Goal: Check status: Check status

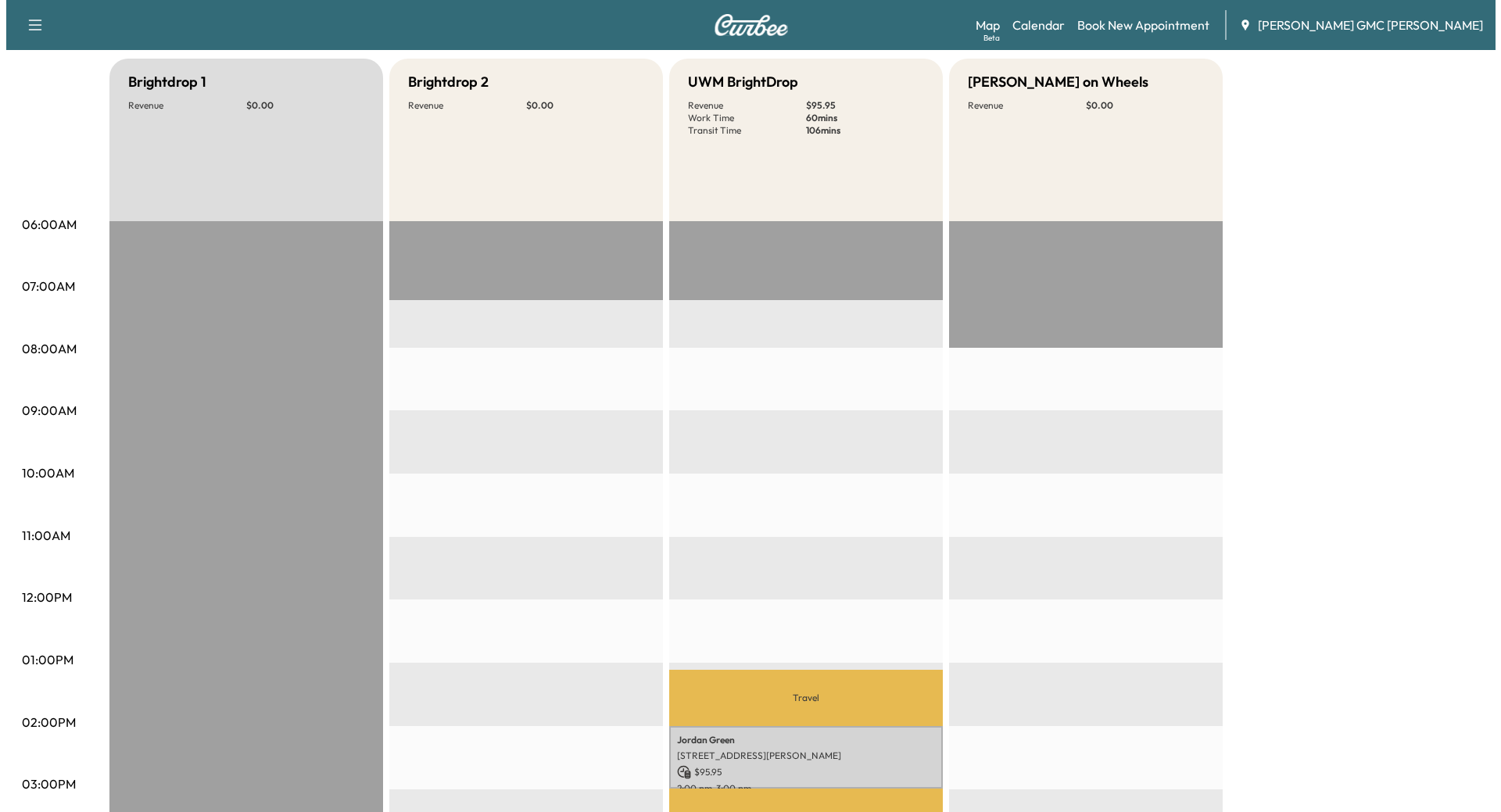
scroll to position [313, 0]
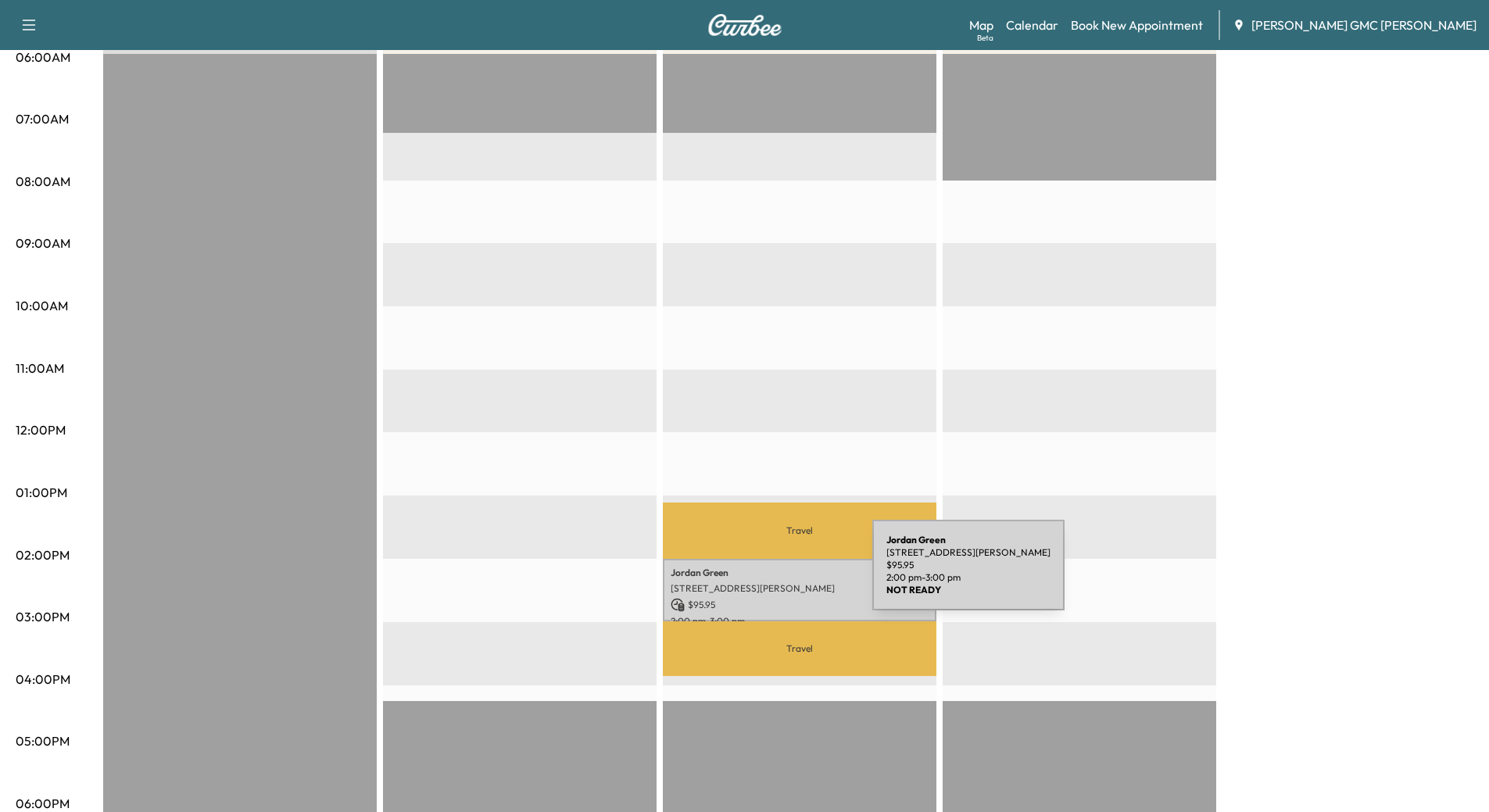
click at [754, 572] on p "[PERSON_NAME]" at bounding box center [799, 573] width 258 height 13
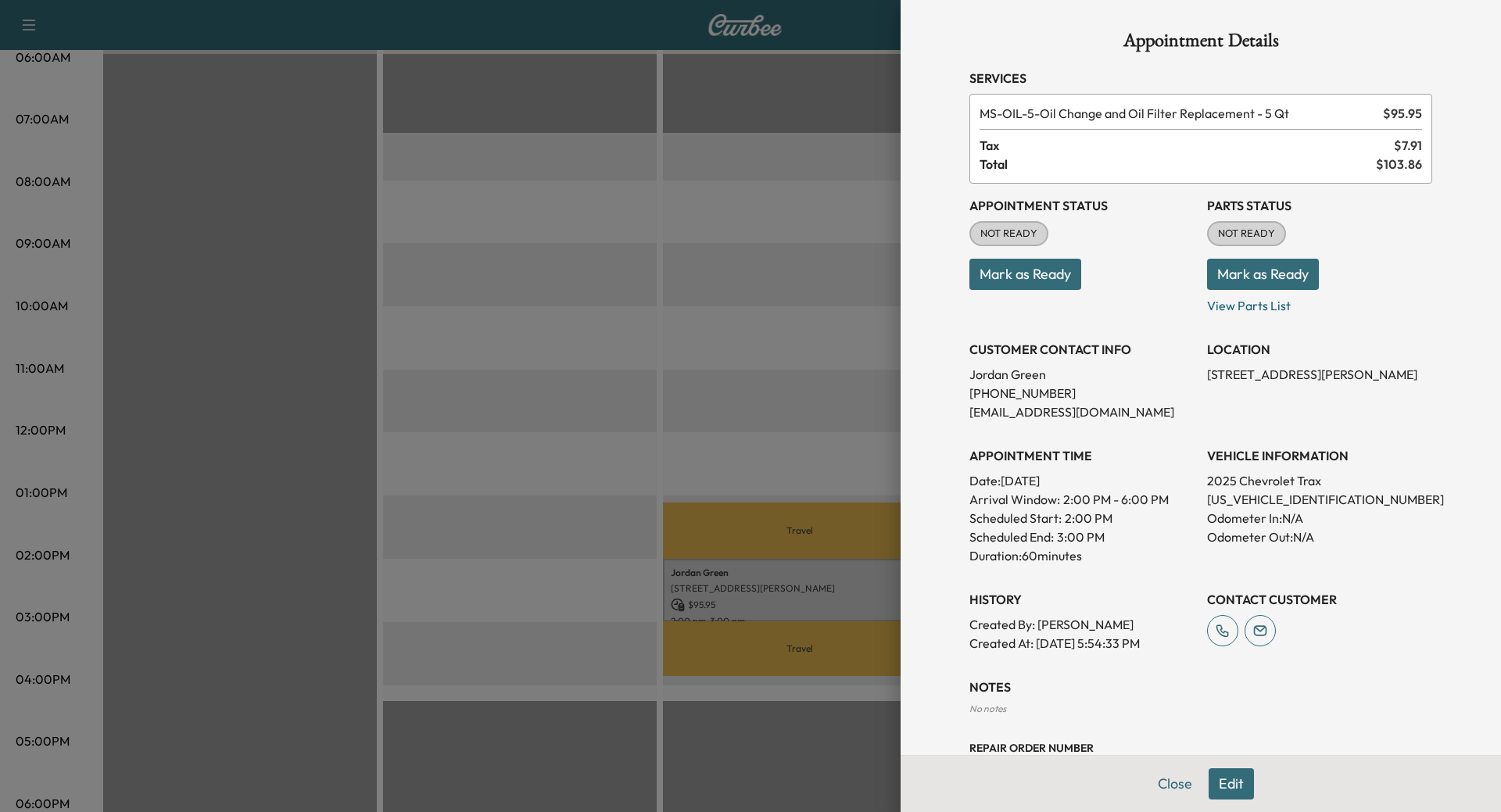
click at [1254, 496] on p "[US_VEHICLE_IDENTIFICATION_NUMBER]" at bounding box center [1320, 499] width 225 height 18
copy p "[US_VEHICLE_IDENTIFICATION_NUMBER]"
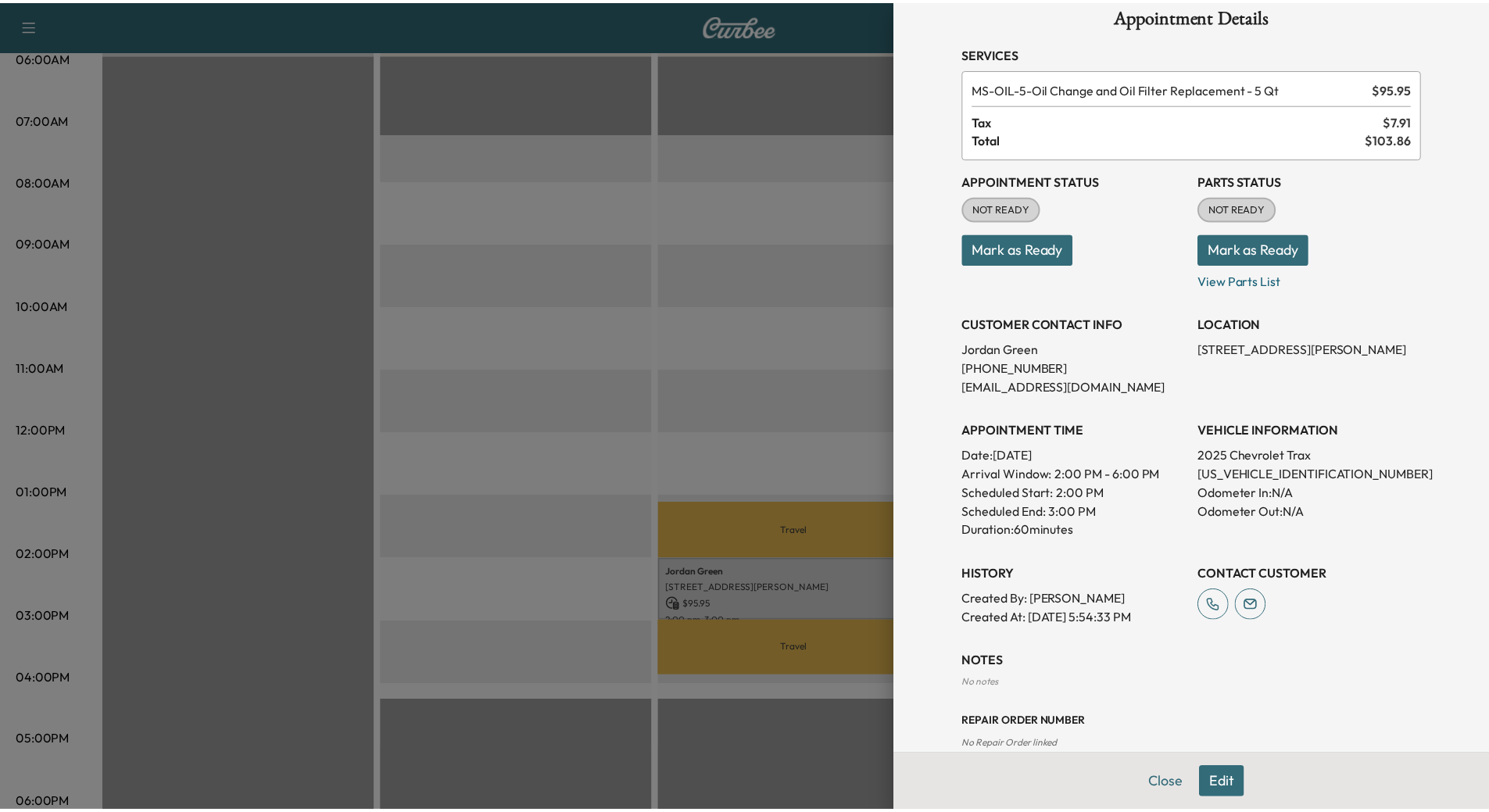
scroll to position [0, 0]
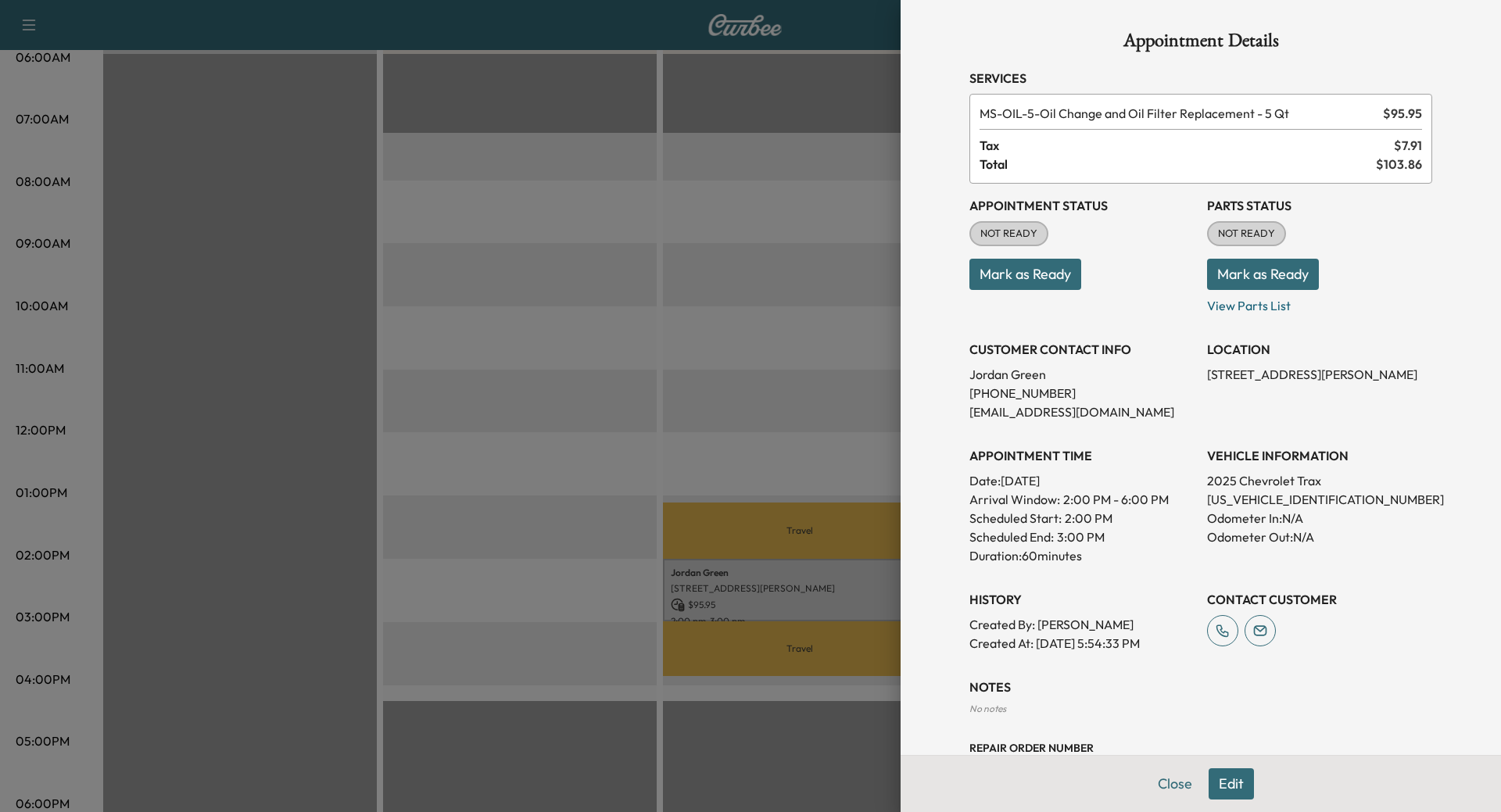
click at [1222, 267] on button "Mark as Ready" at bounding box center [1263, 274] width 112 height 31
click at [1160, 783] on button "Close" at bounding box center [1174, 783] width 55 height 31
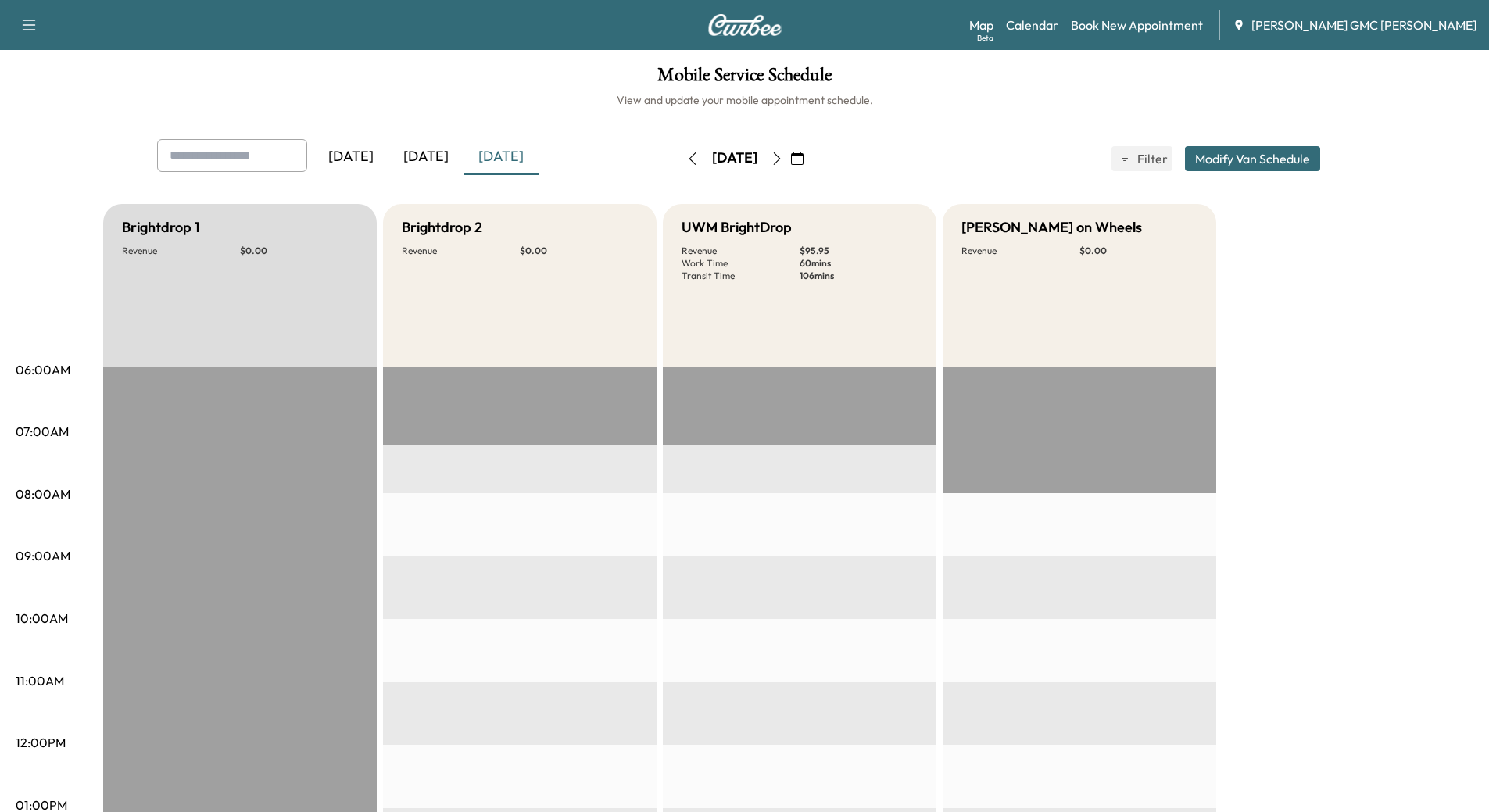
click at [780, 160] on icon "button" at bounding box center [776, 159] width 7 height 13
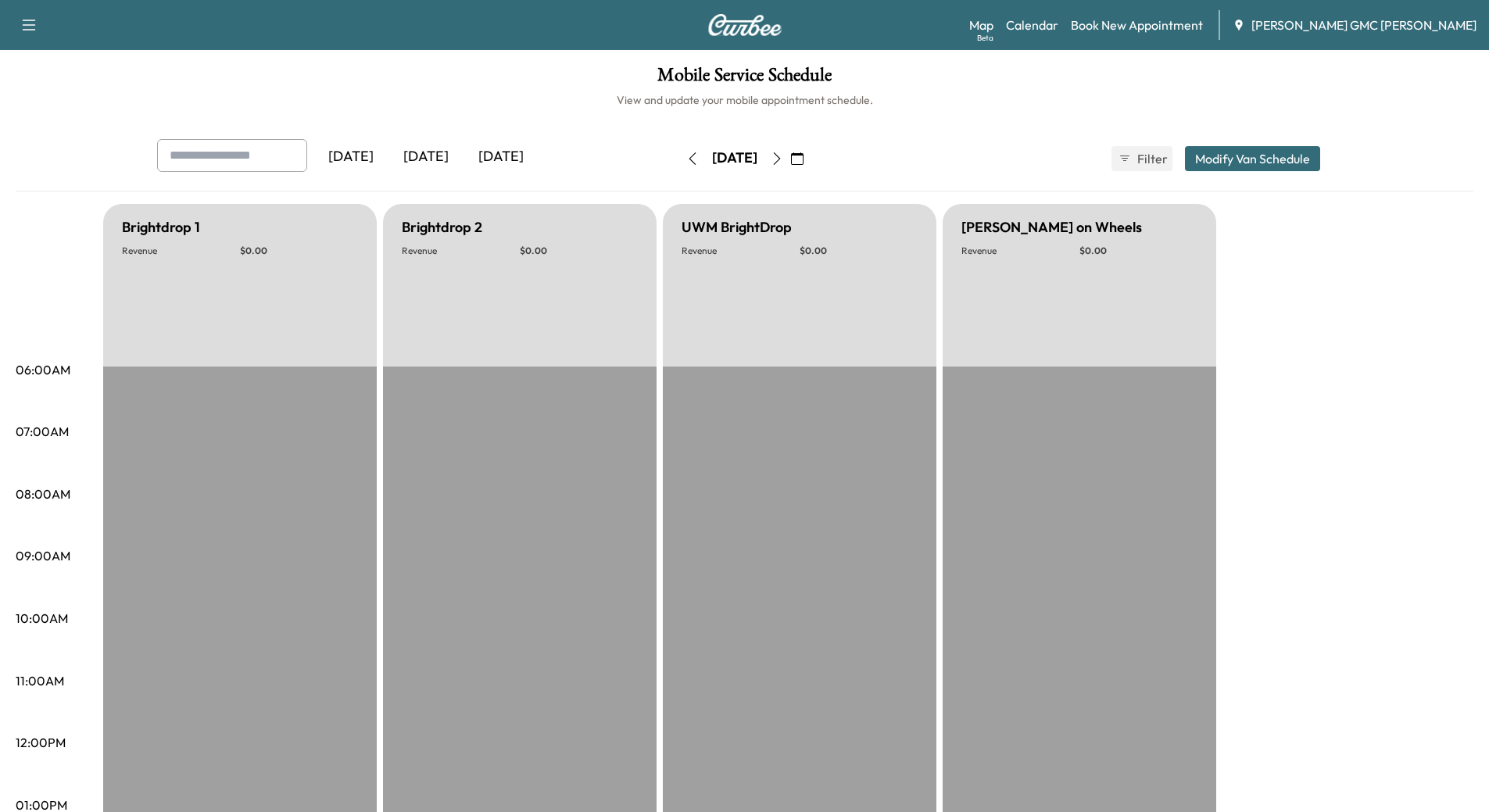
click at [790, 160] on button "button" at bounding box center [776, 158] width 26 height 25
click at [783, 160] on icon "button" at bounding box center [777, 159] width 13 height 13
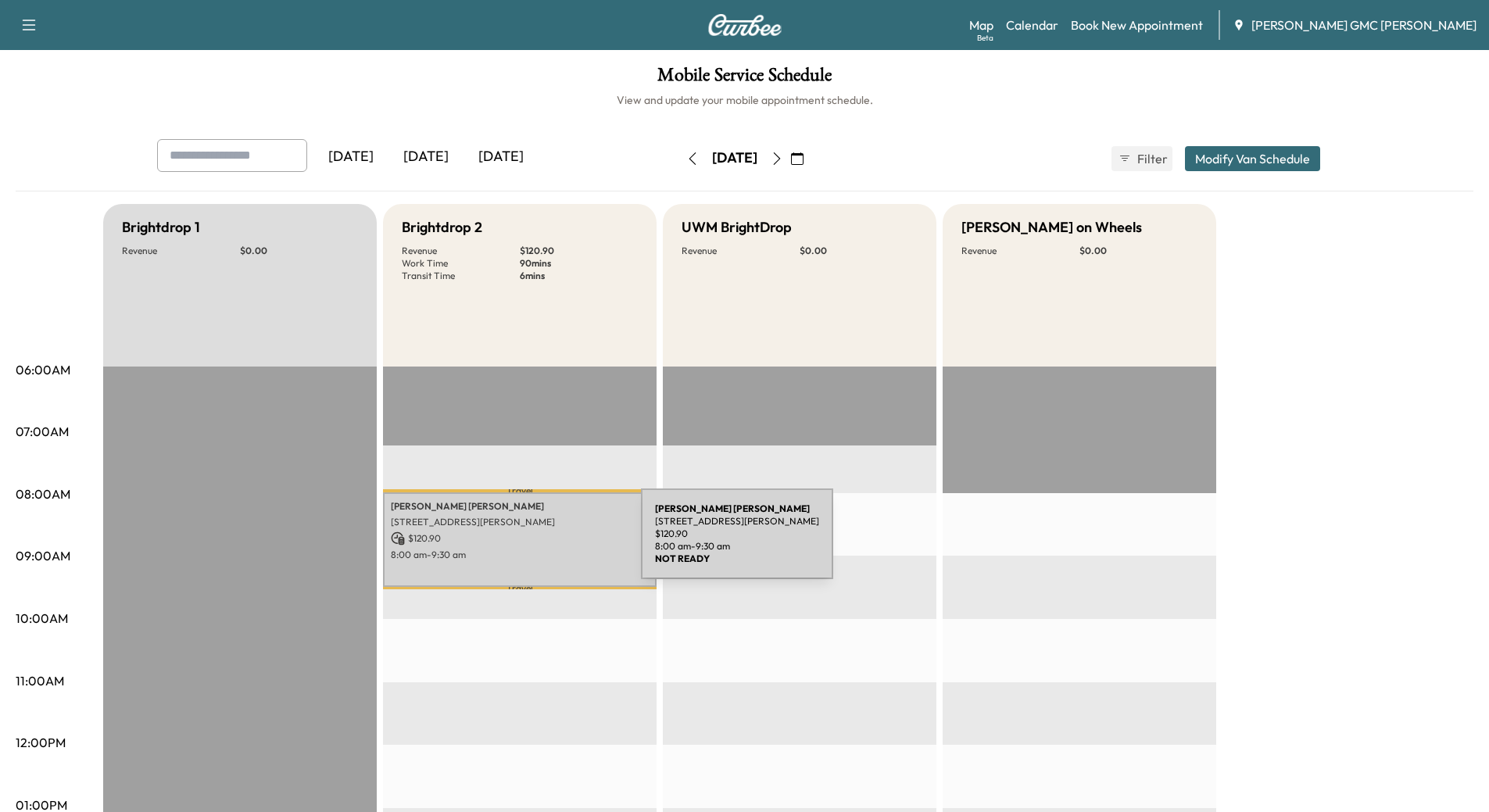
click at [524, 543] on p "$ 120.90" at bounding box center [519, 539] width 258 height 14
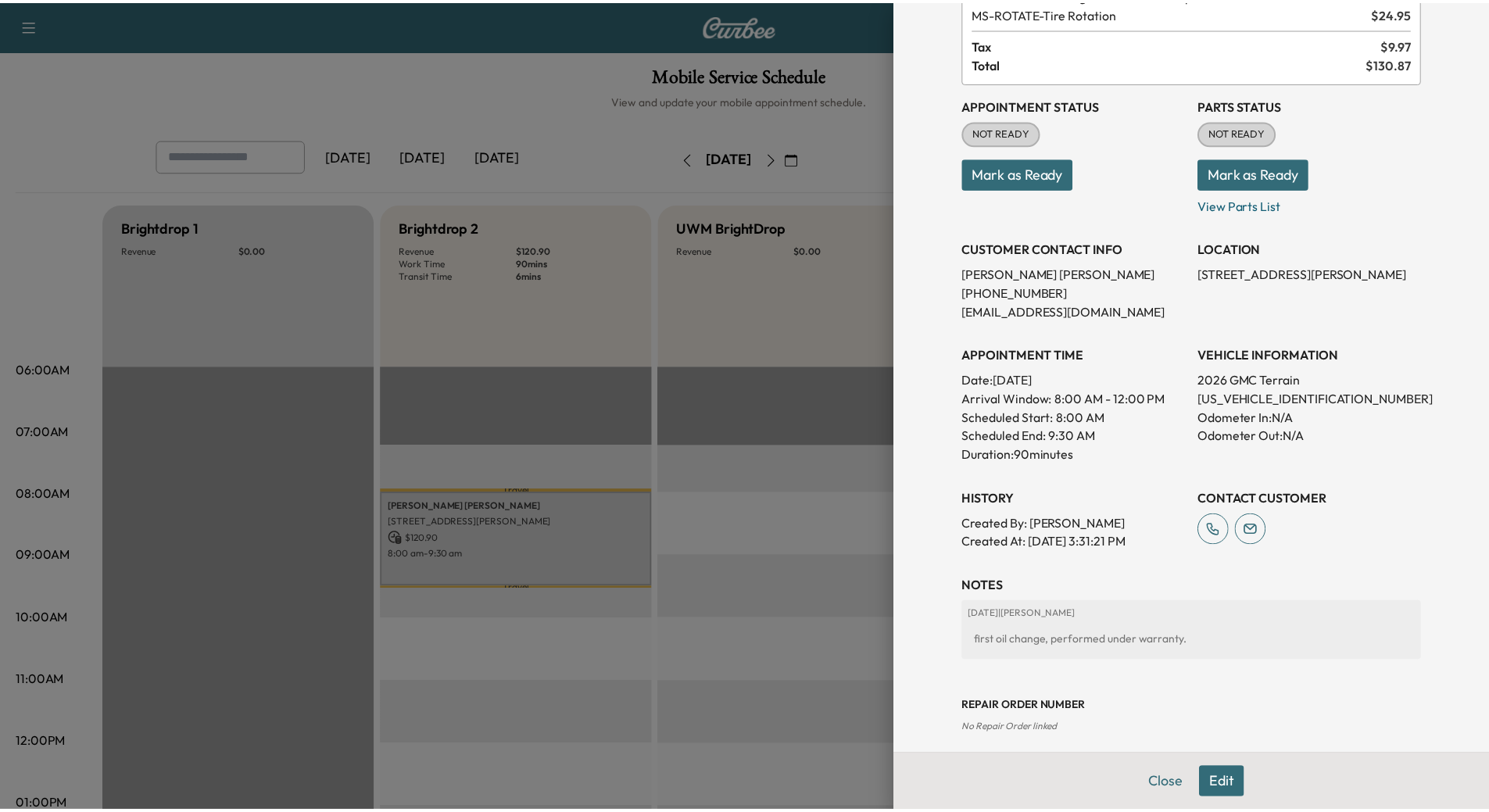
scroll to position [132, 0]
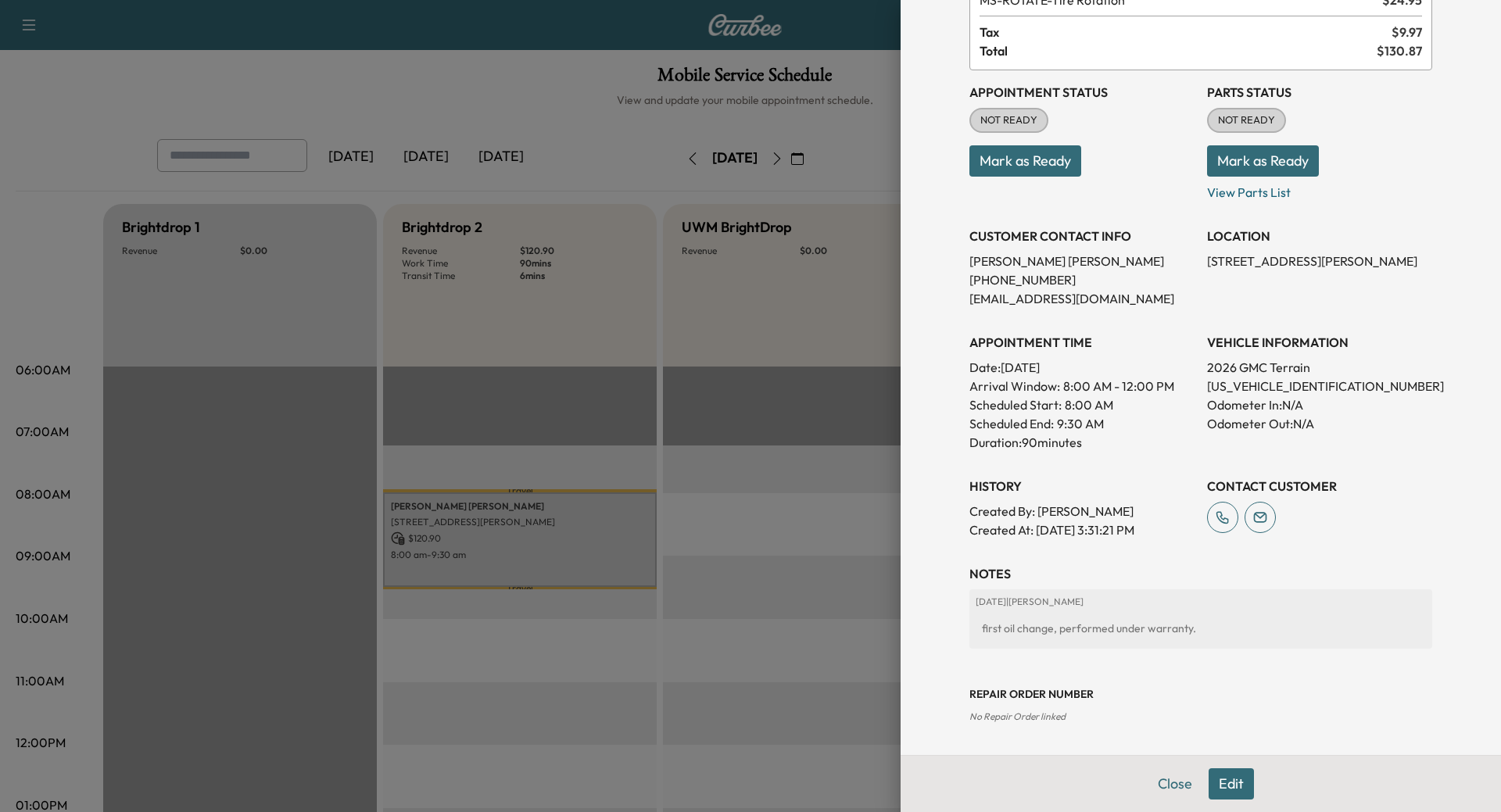
click at [1154, 774] on button "Close" at bounding box center [1174, 783] width 55 height 31
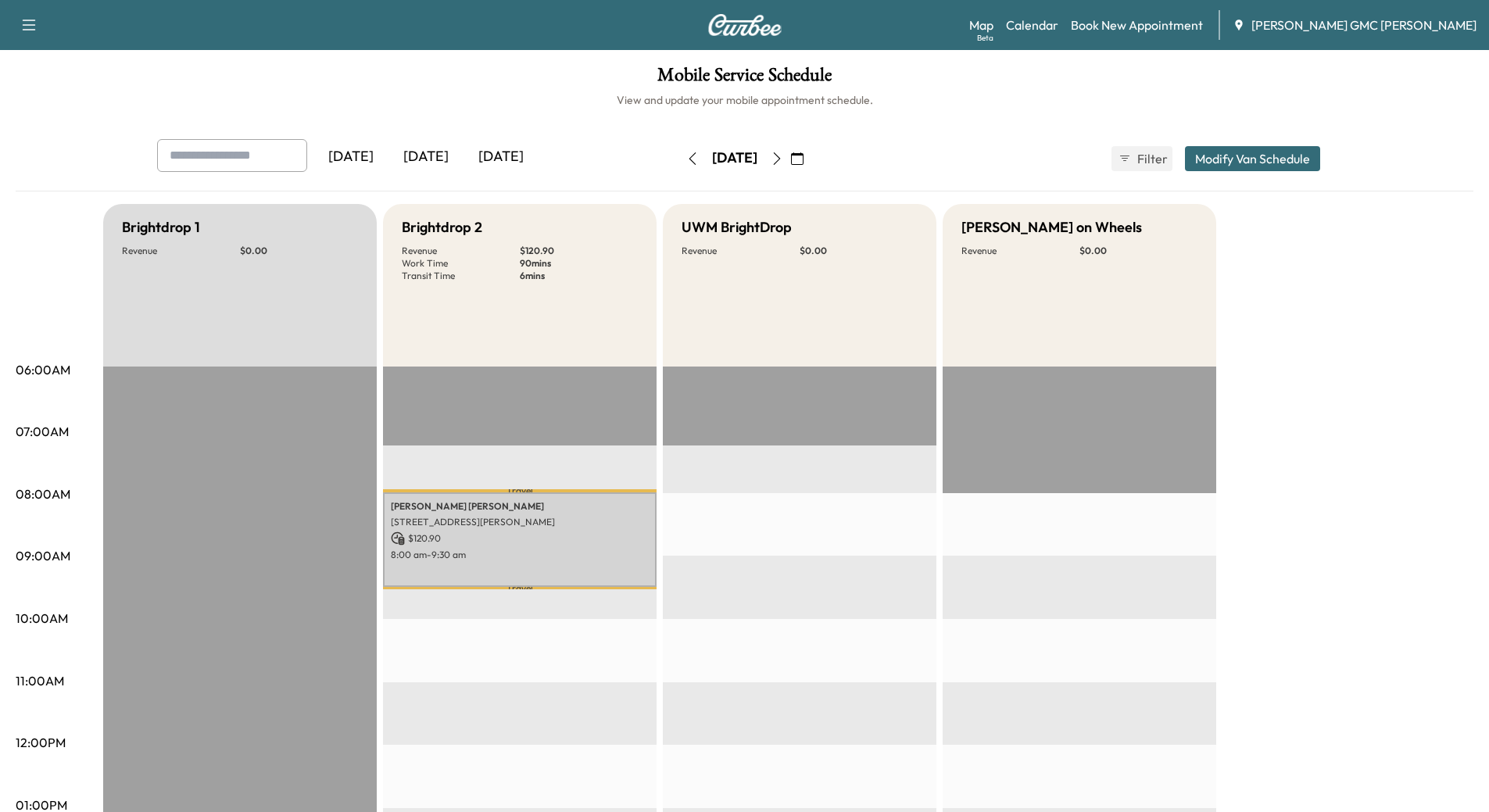
click at [783, 156] on icon "button" at bounding box center [777, 159] width 13 height 13
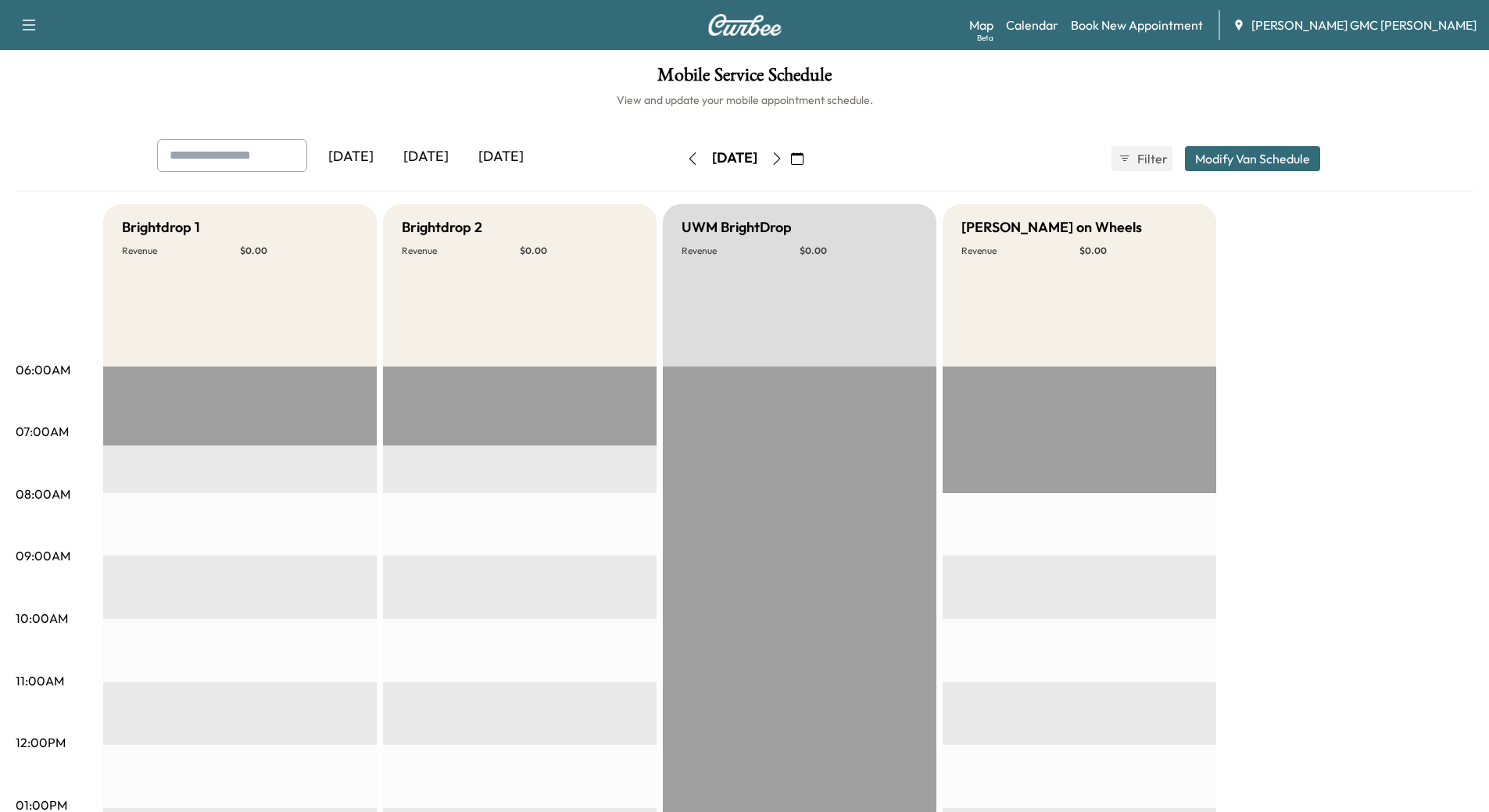
click at [783, 160] on icon "button" at bounding box center [777, 159] width 13 height 13
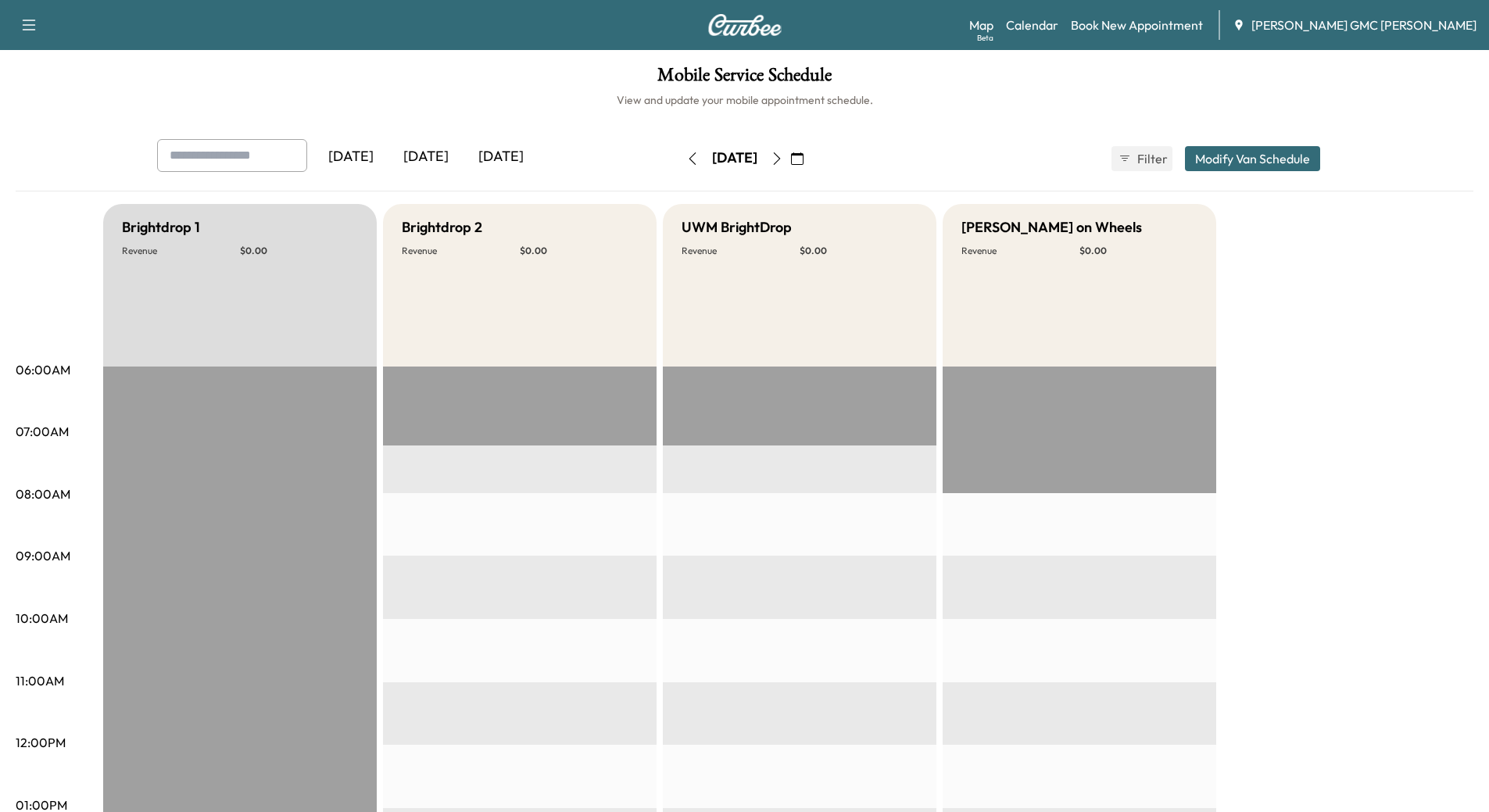
click at [783, 156] on icon "button" at bounding box center [777, 159] width 13 height 13
